Goal: Task Accomplishment & Management: Use online tool/utility

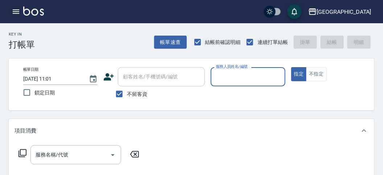
click at [18, 13] on icon "button" at bounding box center [16, 11] width 9 height 9
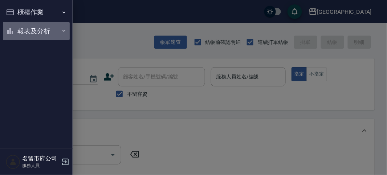
click at [21, 28] on button "報表及分析" at bounding box center [36, 31] width 67 height 19
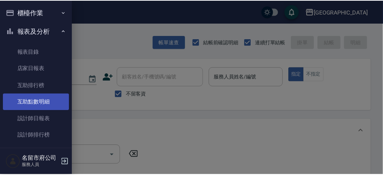
scroll to position [24, 0]
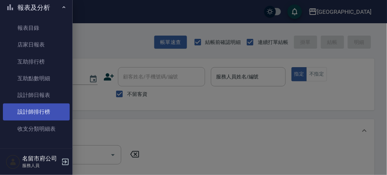
click at [25, 110] on link "設計師排行榜" at bounding box center [36, 111] width 67 height 17
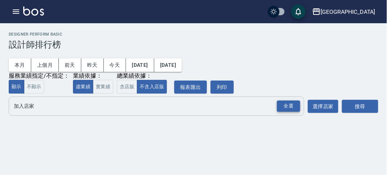
click at [283, 103] on div "全選" at bounding box center [288, 106] width 23 height 11
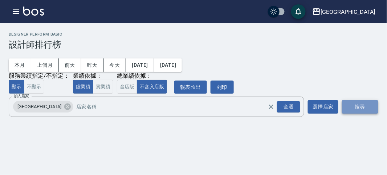
click at [355, 101] on button "搜尋" at bounding box center [360, 106] width 36 height 13
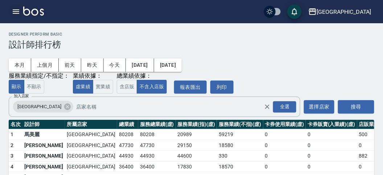
click at [15, 14] on icon "button" at bounding box center [16, 11] width 9 height 9
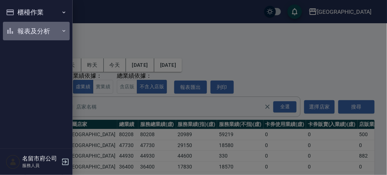
click at [50, 30] on button "報表及分析" at bounding box center [36, 31] width 67 height 19
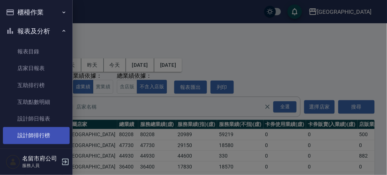
scroll to position [24, 0]
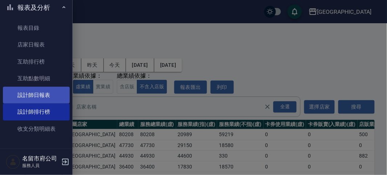
click at [54, 95] on link "設計師日報表" at bounding box center [36, 95] width 67 height 17
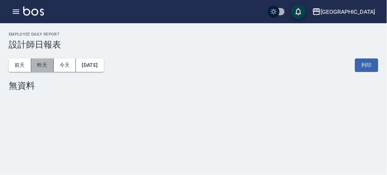
click at [40, 61] on button "昨天" at bounding box center [42, 64] width 23 height 13
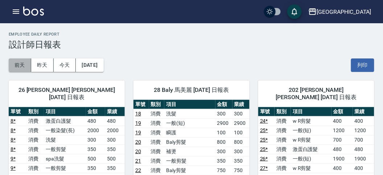
click at [26, 66] on button "前天" at bounding box center [20, 64] width 23 height 13
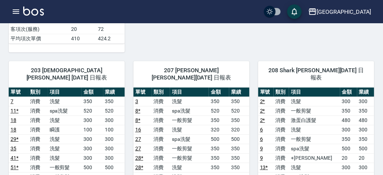
scroll to position [463, 0]
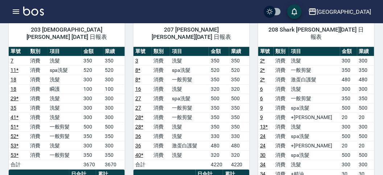
click at [38, 10] on img at bounding box center [33, 11] width 21 height 9
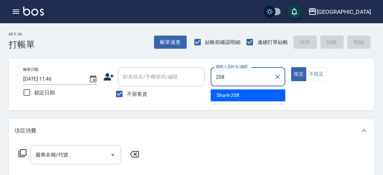
click at [248, 94] on div "Shark -208" at bounding box center [248, 95] width 75 height 12
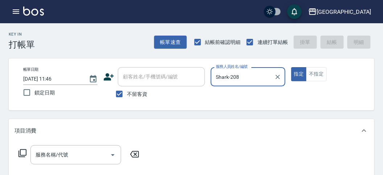
type input "Shark-208"
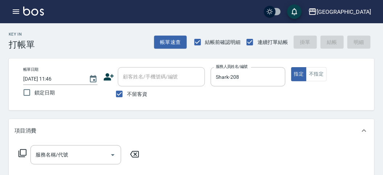
click at [24, 152] on icon at bounding box center [22, 153] width 9 height 9
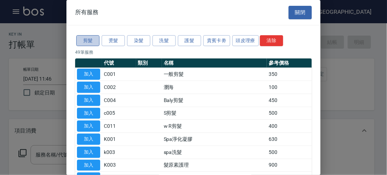
click at [92, 44] on button "剪髮" at bounding box center [87, 40] width 23 height 11
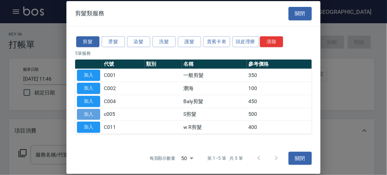
click at [93, 117] on button "加入" at bounding box center [88, 114] width 23 height 11
type input "S剪髮(c005)"
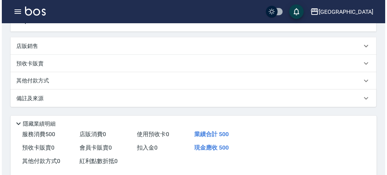
scroll to position [201, 0]
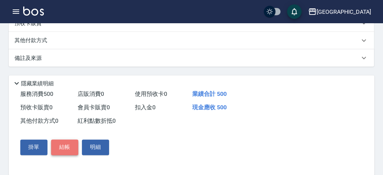
click at [57, 150] on button "結帳" at bounding box center [64, 147] width 27 height 15
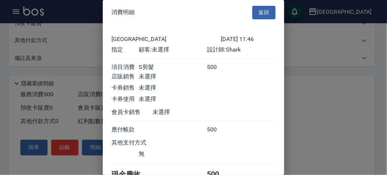
scroll to position [40, 0]
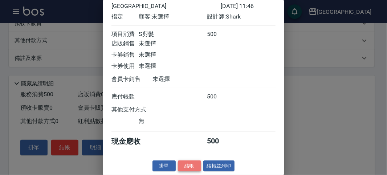
click at [186, 166] on button "結帳" at bounding box center [189, 165] width 23 height 11
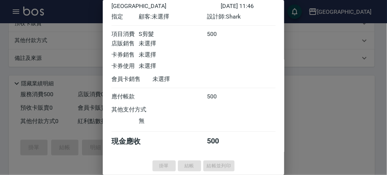
type input "[DATE] 12:03"
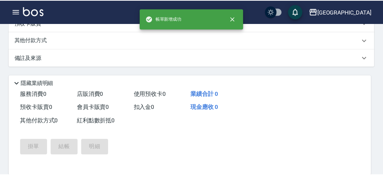
scroll to position [0, 0]
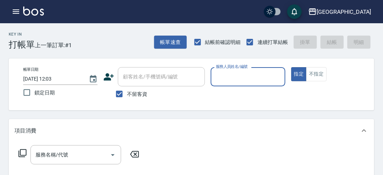
click at [272, 79] on input "服務人員姓名/編號" at bounding box center [248, 76] width 68 height 13
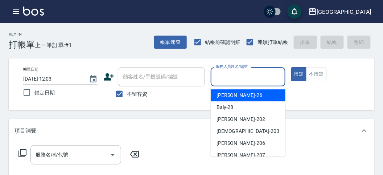
click at [264, 95] on div "[PERSON_NAME] -26" at bounding box center [248, 95] width 75 height 12
type input "[PERSON_NAME]-26"
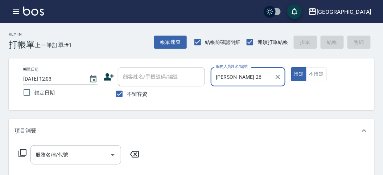
click at [23, 152] on icon at bounding box center [22, 153] width 9 height 9
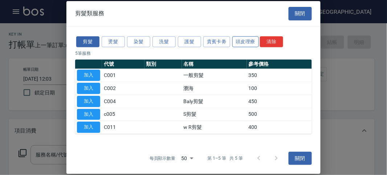
click at [239, 42] on button "頭皮理療" at bounding box center [245, 41] width 27 height 11
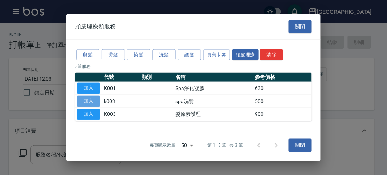
click at [87, 101] on button "加入" at bounding box center [88, 101] width 23 height 11
type input "spa洗髮(k003)"
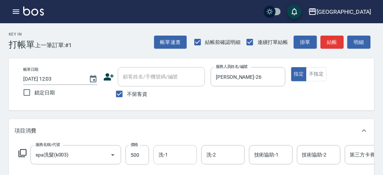
click at [187, 158] on input "洗-1" at bounding box center [175, 154] width 37 height 13
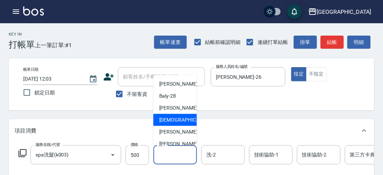
scroll to position [56, 0]
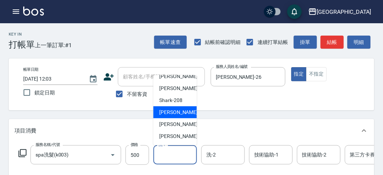
click at [178, 113] on span "小雲 -214" at bounding box center [183, 113] width 49 height 8
type input "小雲-214"
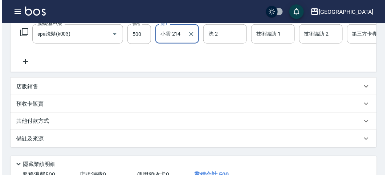
scroll to position [219, 0]
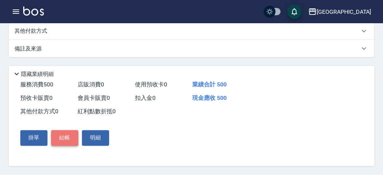
click at [74, 138] on button "結帳" at bounding box center [64, 137] width 27 height 15
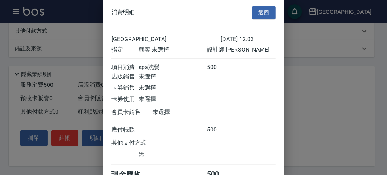
scroll to position [40, 0]
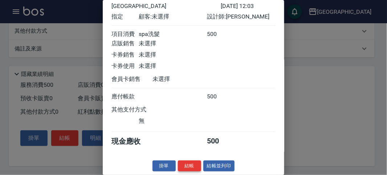
click at [193, 164] on button "結帳" at bounding box center [189, 165] width 23 height 11
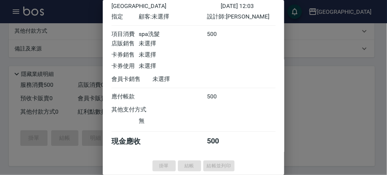
type input "[DATE] 12:05"
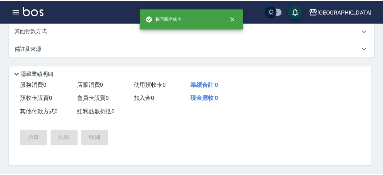
scroll to position [0, 0]
